Goal: Use online tool/utility: Utilize a website feature to perform a specific function

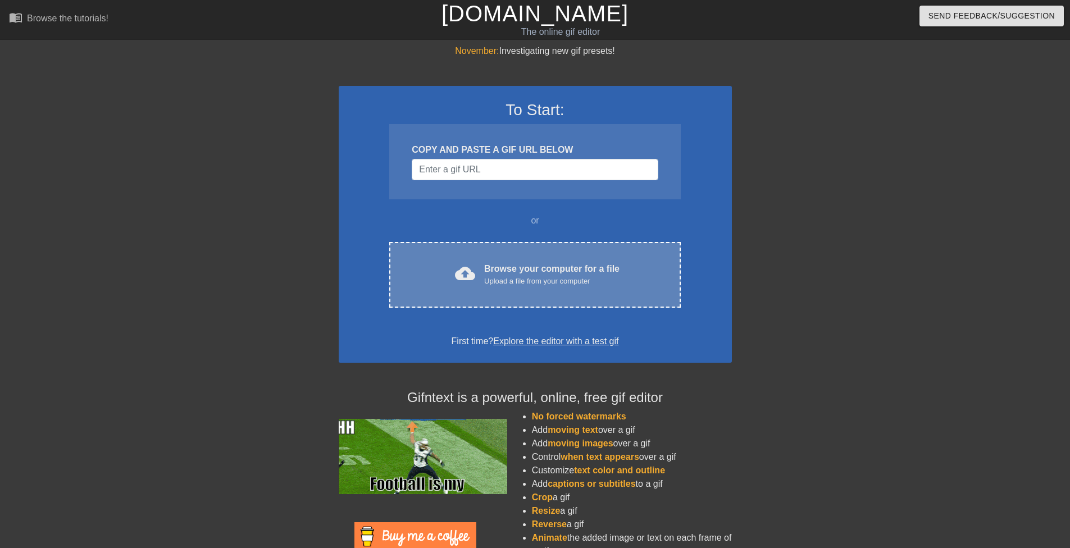
click at [510, 264] on div "Browse your computer for a file Upload a file from your computer" at bounding box center [551, 274] width 135 height 25
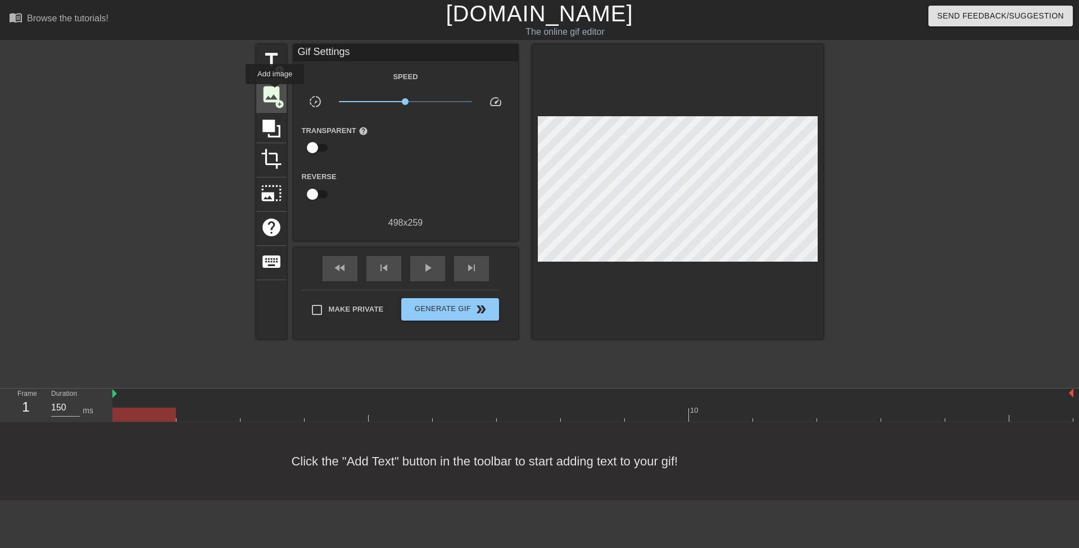
click at [275, 92] on span "image" at bounding box center [271, 94] width 21 height 21
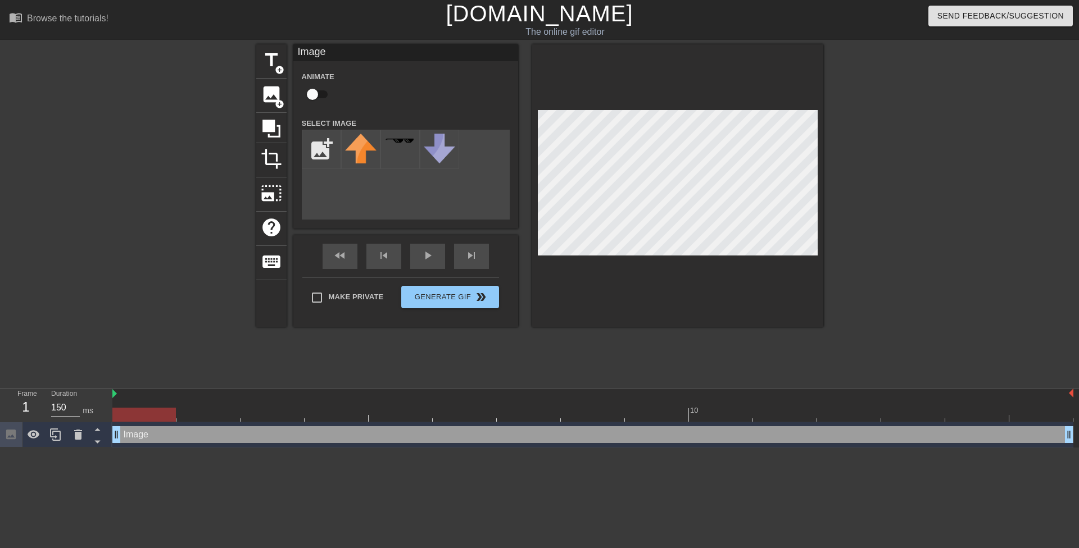
click at [310, 94] on input "checkbox" at bounding box center [312, 94] width 64 height 21
checkbox input "true"
click at [567, 448] on html "menu_book Browse the tutorials! [DOMAIN_NAME] The online gif editor Send Feedba…" at bounding box center [539, 224] width 1079 height 448
click at [81, 432] on icon at bounding box center [77, 434] width 13 height 13
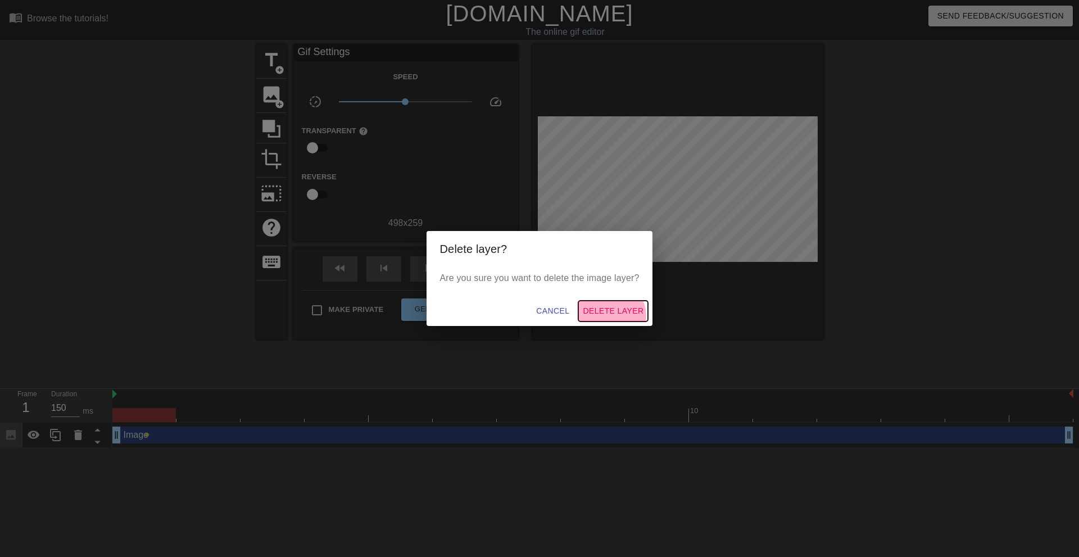
click at [610, 316] on span "Delete Layer" at bounding box center [613, 311] width 61 height 14
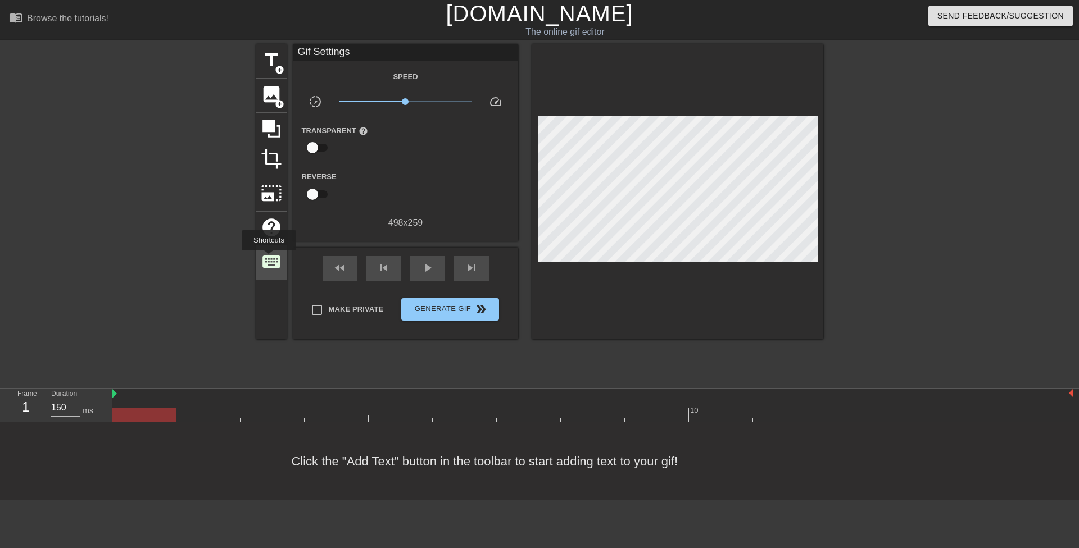
click at [269, 258] on span "keyboard" at bounding box center [271, 261] width 21 height 21
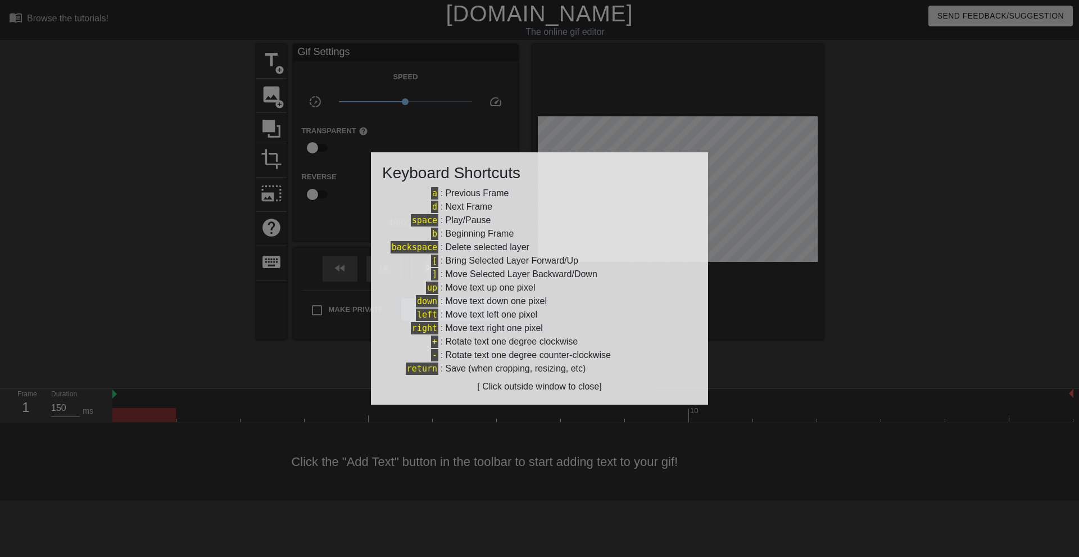
click at [770, 398] on div at bounding box center [539, 278] width 1079 height 557
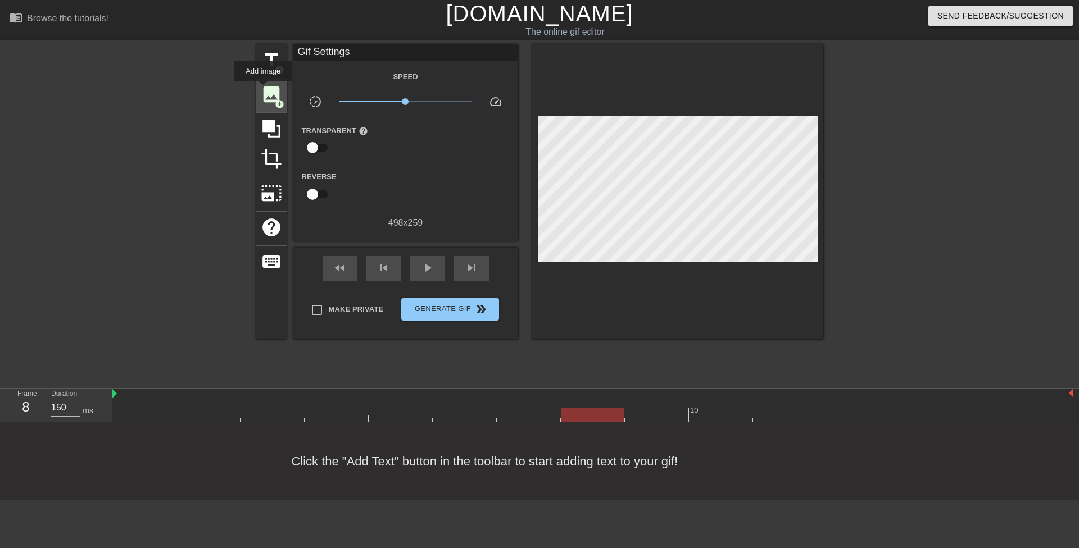
click at [263, 89] on span "image" at bounding box center [271, 94] width 21 height 21
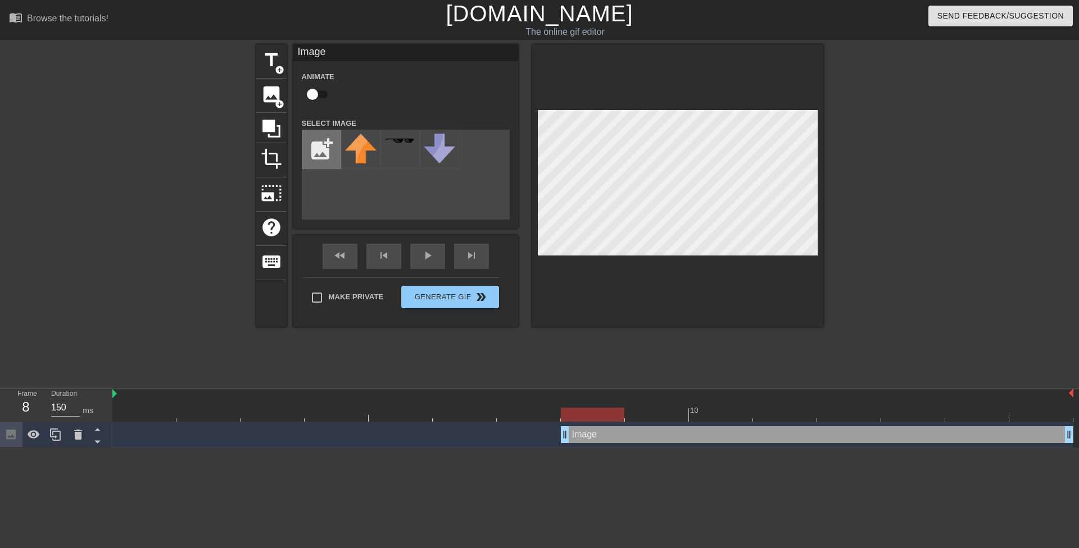
click at [323, 141] on input "file" at bounding box center [321, 149] width 38 height 38
type input "C:\fakepath\sen1-ezgif.com-effects.gif"
click at [354, 154] on div at bounding box center [360, 149] width 39 height 39
click at [321, 96] on input "checkbox" at bounding box center [312, 94] width 64 height 21
checkbox input "true"
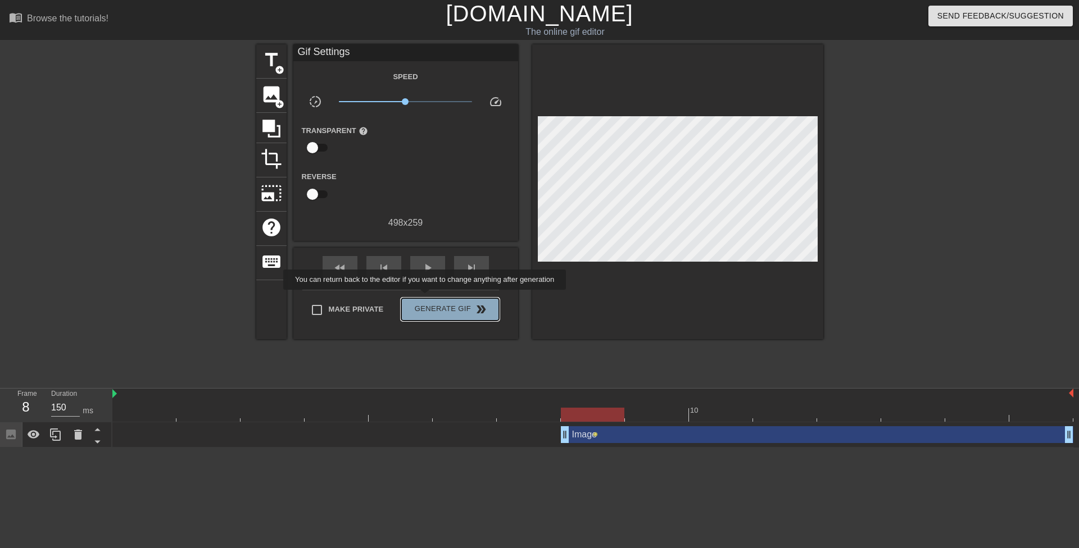
click at [426, 298] on button "Generate Gif double_arrow" at bounding box center [449, 309] width 97 height 22
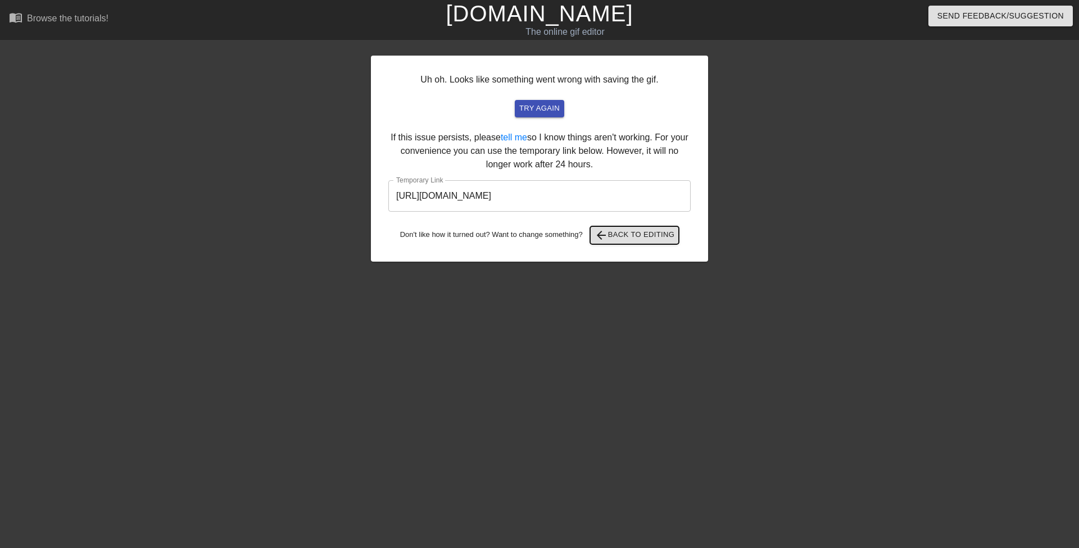
click at [615, 230] on span "arrow_back Back to Editing" at bounding box center [634, 235] width 80 height 13
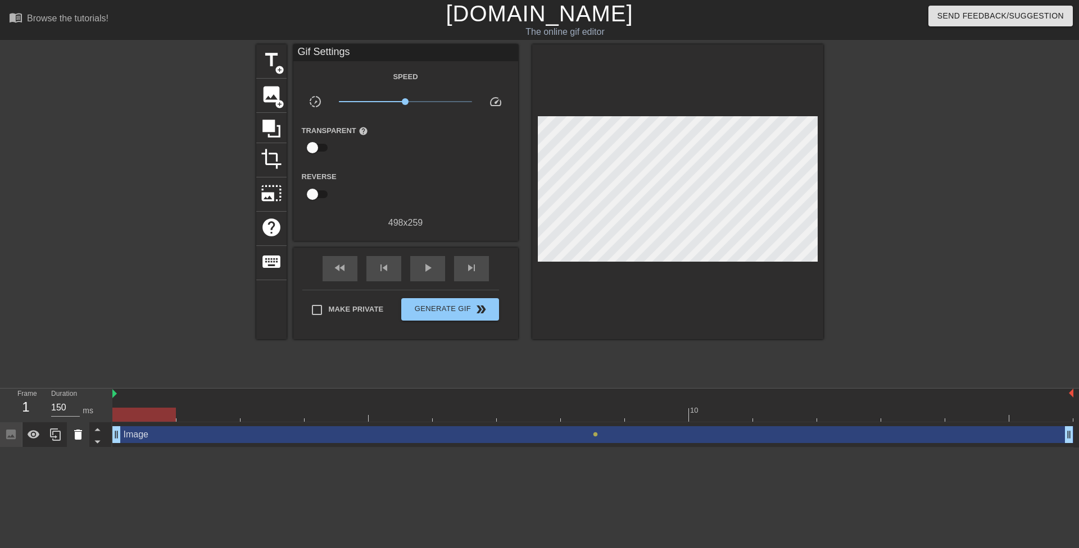
drag, startPoint x: 566, startPoint y: 433, endPoint x: 77, endPoint y: 429, distance: 488.8
click at [77, 430] on div "Frame 1 Duration 150 ms 10 Image drag_handle drag_handle lens" at bounding box center [539, 418] width 1079 height 59
drag, startPoint x: 404, startPoint y: 102, endPoint x: 417, endPoint y: 105, distance: 13.9
click at [417, 105] on span "x1.41" at bounding box center [405, 101] width 133 height 13
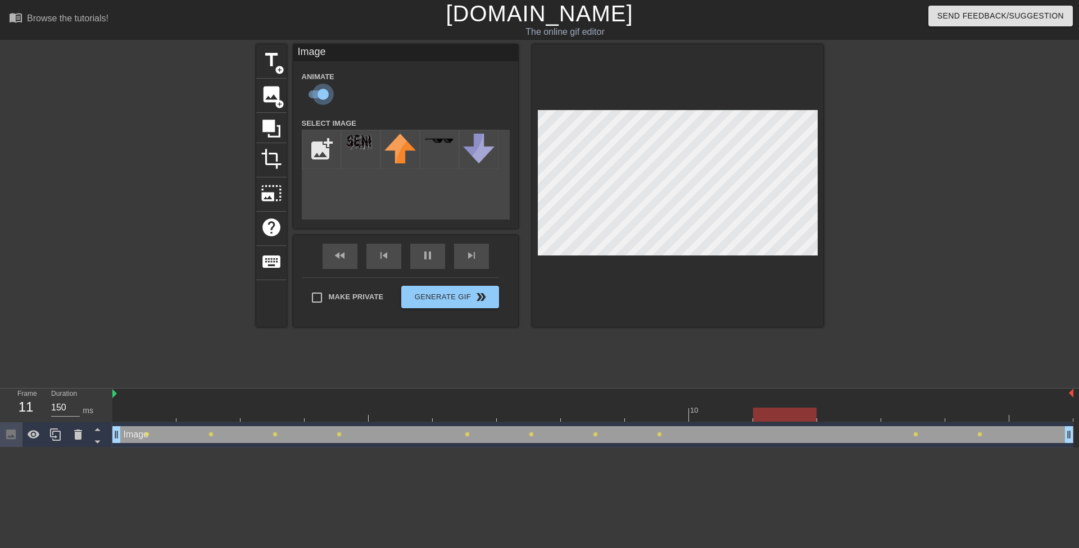
click at [320, 89] on input "checkbox" at bounding box center [323, 94] width 64 height 21
checkbox input "false"
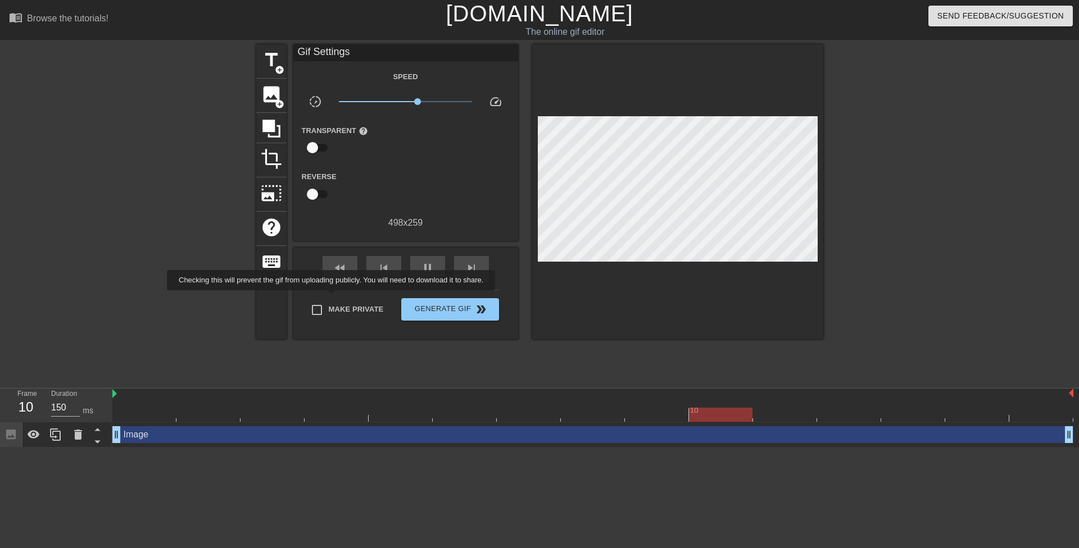
click at [333, 298] on label "Make Private" at bounding box center [344, 310] width 79 height 24
click at [329, 298] on input "Make Private" at bounding box center [317, 310] width 24 height 24
checkbox input "true"
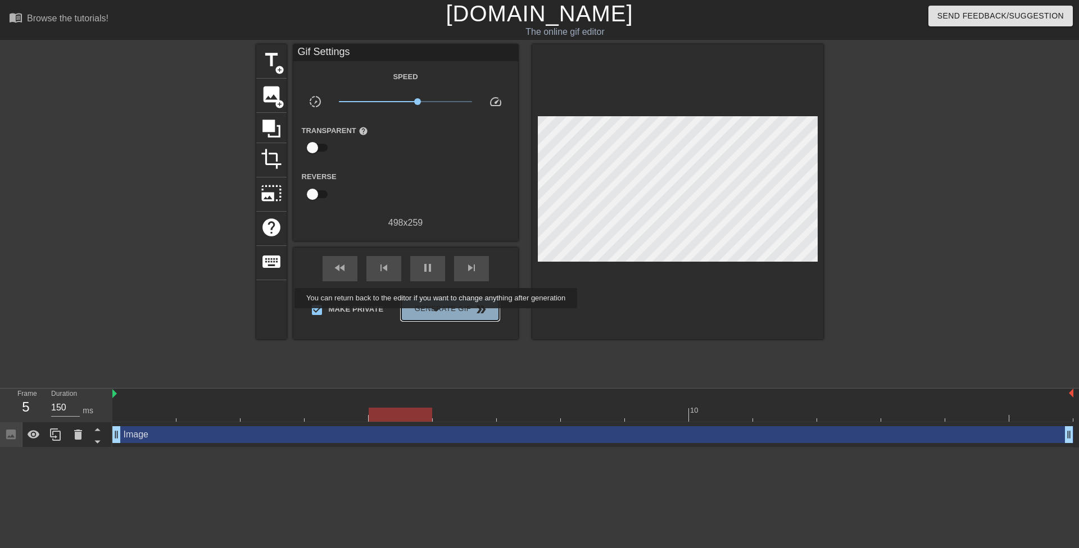
click at [437, 316] on button "Generate Gif double_arrow" at bounding box center [449, 309] width 97 height 22
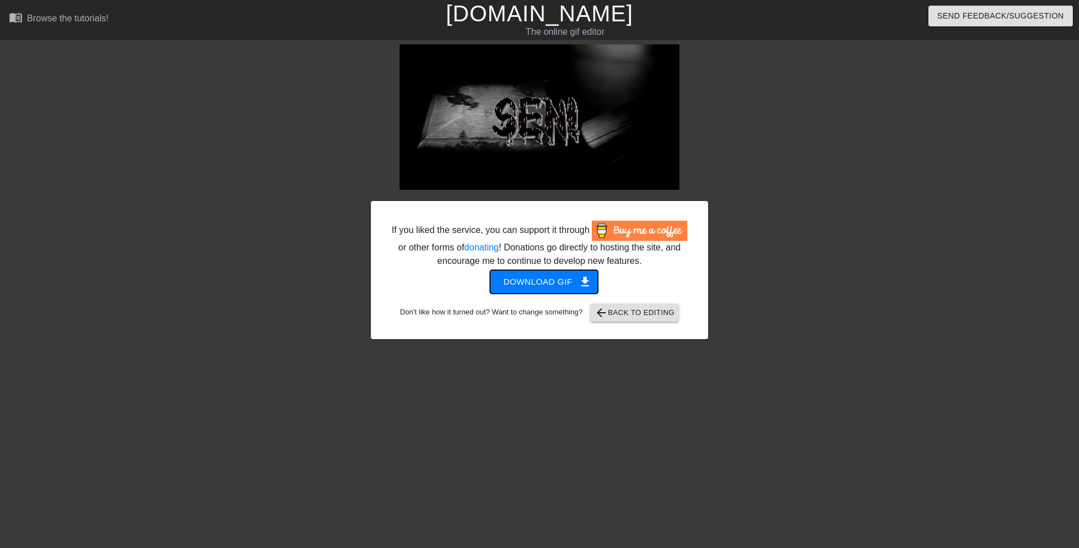
click at [550, 284] on span "Download gif get_app" at bounding box center [543, 282] width 81 height 15
